Goal: Task Accomplishment & Management: Manage account settings

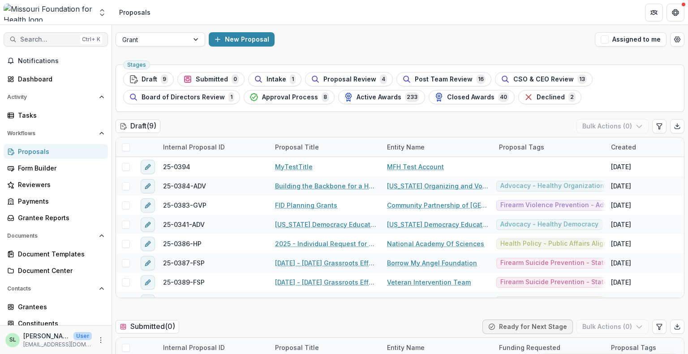
click at [52, 39] on span "Search..." at bounding box center [48, 40] width 56 height 8
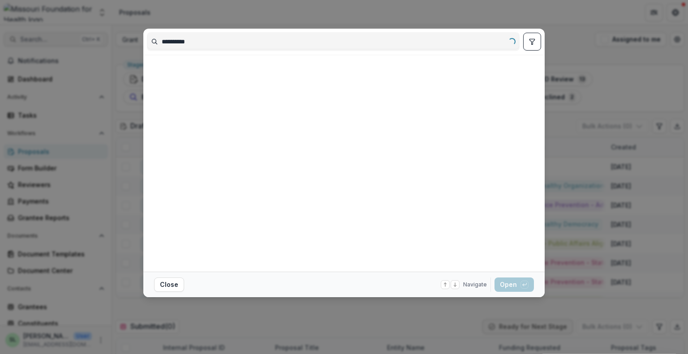
type input "**********"
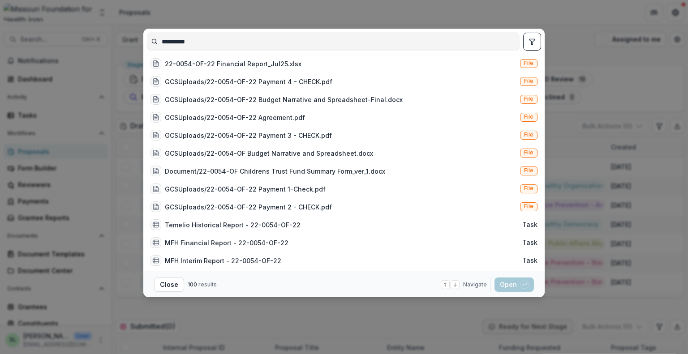
click at [531, 37] on button "toggle filters" at bounding box center [532, 42] width 18 height 18
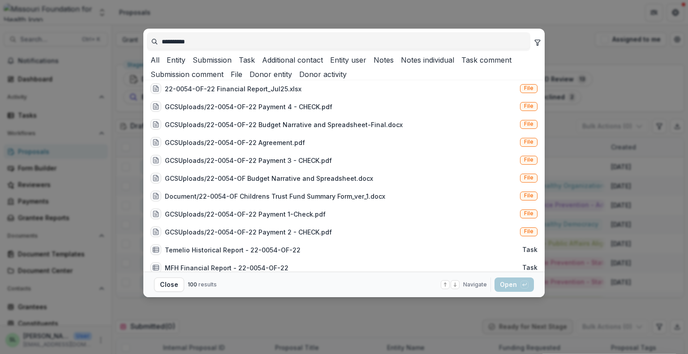
click at [185, 65] on button "Entity" at bounding box center [174, 60] width 22 height 11
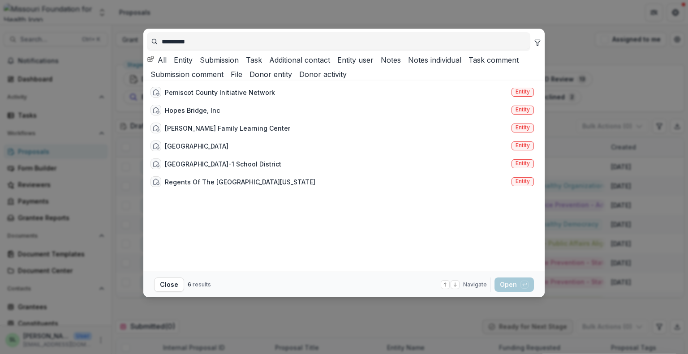
click at [239, 65] on button "Submission" at bounding box center [217, 60] width 43 height 11
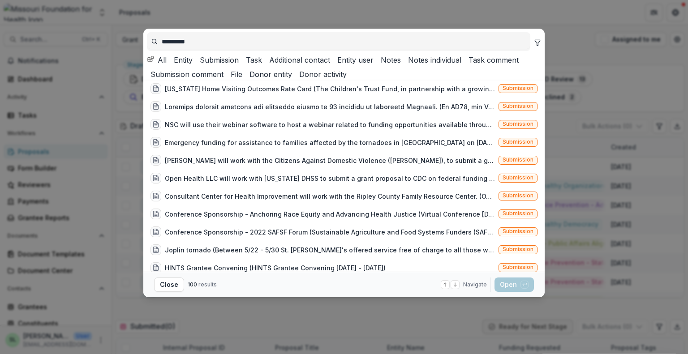
click at [193, 65] on button "Entity" at bounding box center [181, 60] width 22 height 11
click at [376, 94] on div "[US_STATE] Home Visiting Outcomes Rate Card (The Children's Trust Fund, in part…" at bounding box center [330, 88] width 330 height 9
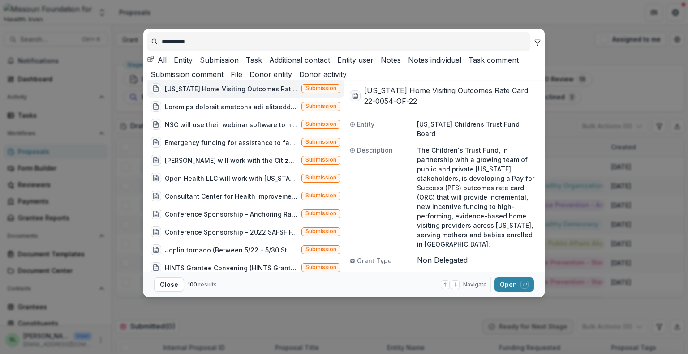
click at [510, 275] on footer "Close 100 results Navigate up and down with arrow keys Open with enter key" at bounding box center [343, 285] width 401 height 26
click at [512, 285] on button "Open with enter key" at bounding box center [513, 285] width 39 height 14
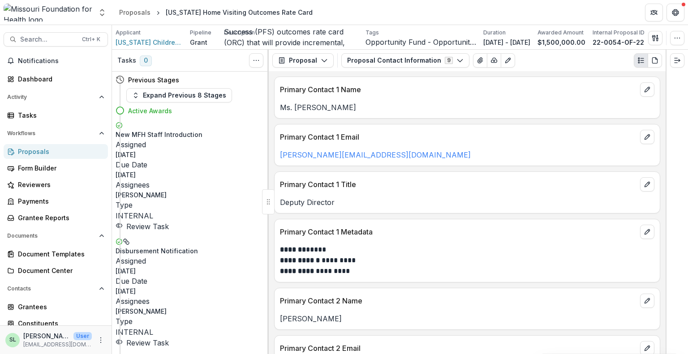
click at [30, 150] on div "Proposals" at bounding box center [59, 151] width 83 height 9
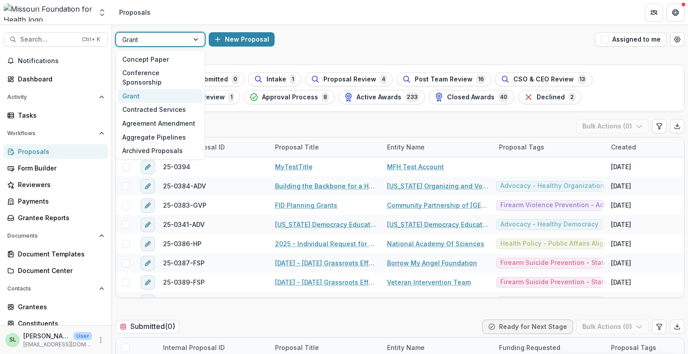
click at [162, 39] on div at bounding box center [152, 39] width 60 height 11
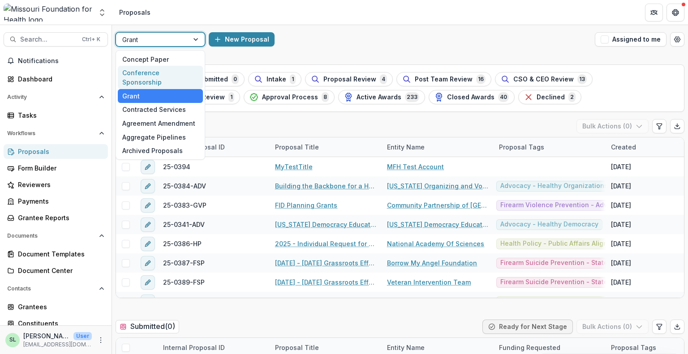
click at [148, 75] on div "Conference Sponsorship" at bounding box center [160, 77] width 85 height 23
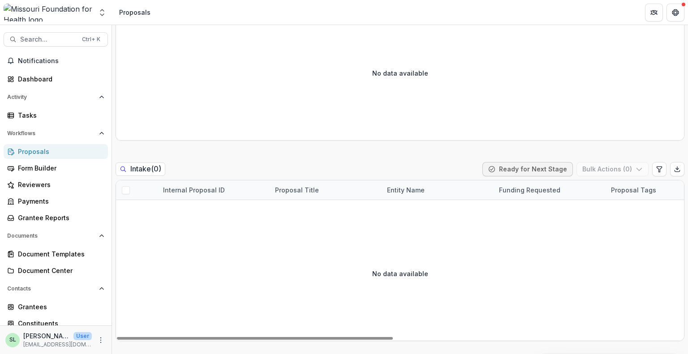
scroll to position [672, 0]
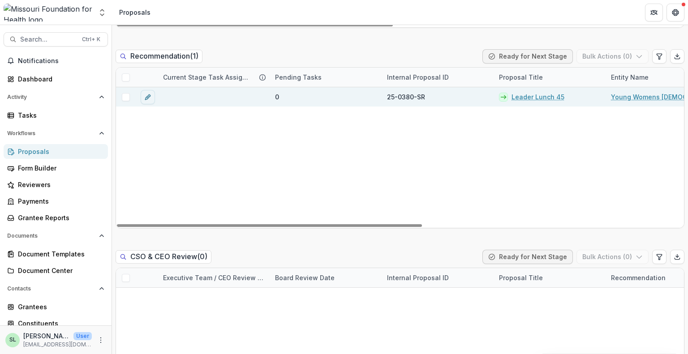
click at [531, 96] on link "Leader Lunch 45" at bounding box center [537, 96] width 53 height 9
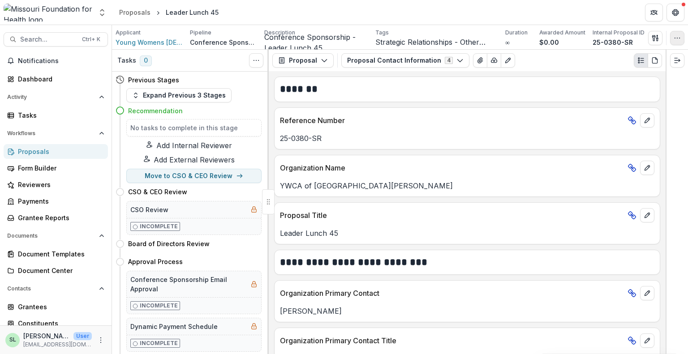
click at [674, 39] on icon "button" at bounding box center [676, 37] width 7 height 7
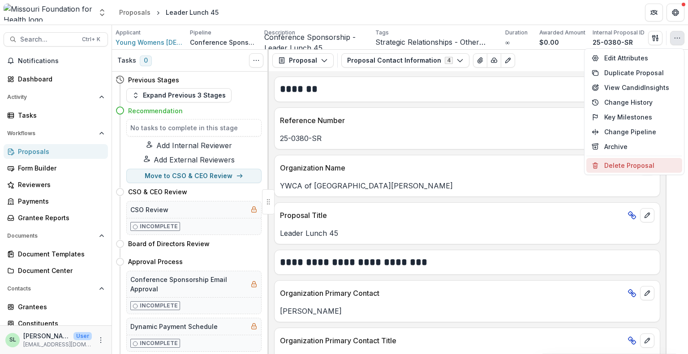
click at [627, 167] on button "Delete Proposal" at bounding box center [634, 165] width 96 height 15
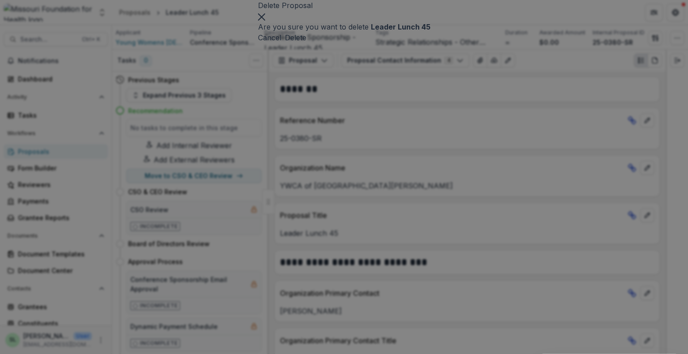
click at [306, 43] on button "Delete" at bounding box center [295, 37] width 21 height 11
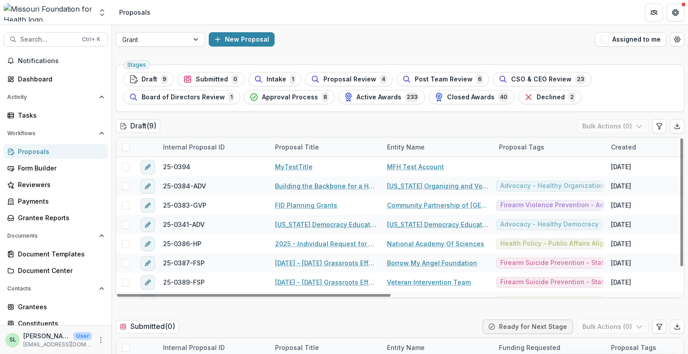
drag, startPoint x: 355, startPoint y: 294, endPoint x: 193, endPoint y: 320, distance: 163.6
click at [193, 297] on div at bounding box center [254, 295] width 274 height 3
